Goal: Obtain resource: Download file/media

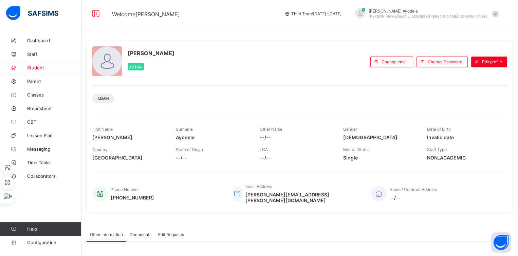
click at [36, 65] on span "Student" at bounding box center [54, 67] width 54 height 5
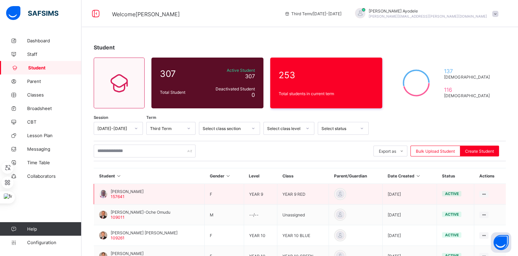
click at [130, 191] on span "[PERSON_NAME]" at bounding box center [127, 191] width 33 height 5
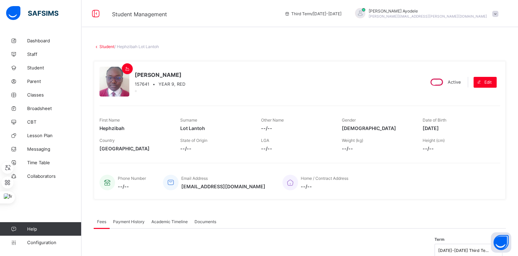
click at [164, 220] on span "Academic Timeline" at bounding box center [169, 221] width 36 height 5
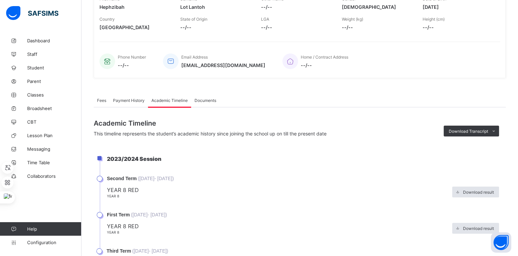
scroll to position [119, 0]
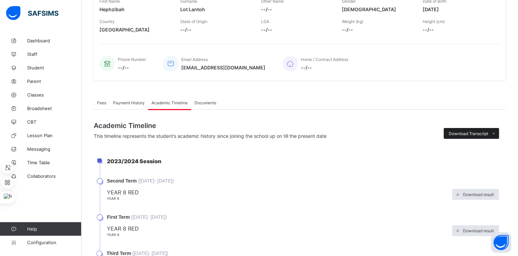
click at [457, 132] on span "Download Transcript" at bounding box center [467, 133] width 39 height 5
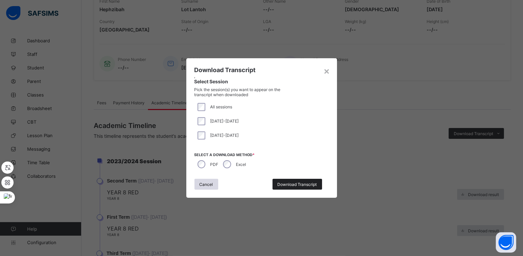
click at [283, 182] on span "Download Transcript" at bounding box center [297, 184] width 39 height 5
